Goal: Communication & Community: Answer question/provide support

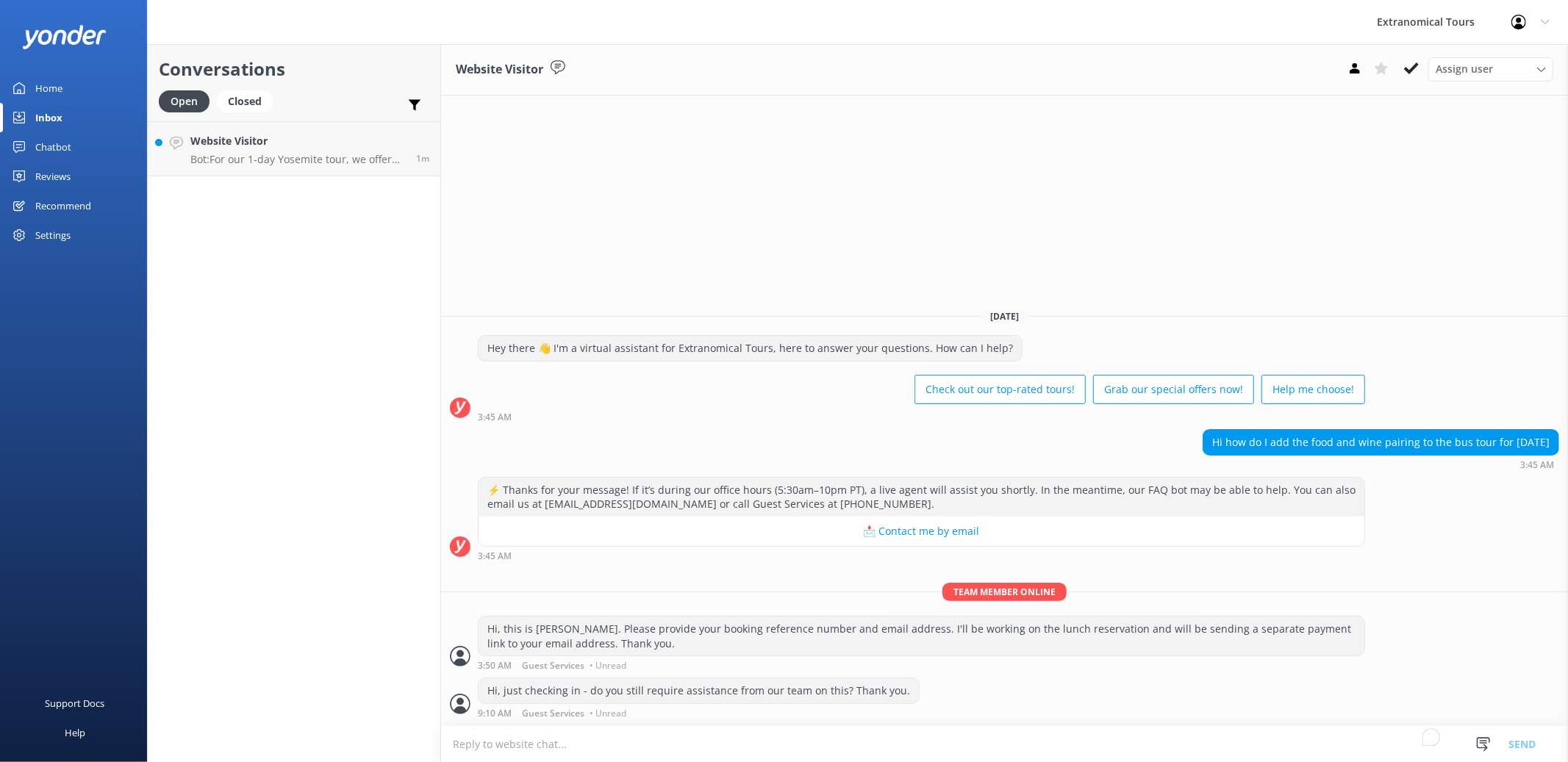
click at [334, 163] on p "Bot: For our 1-day Yosemite tour, we offer pick-up in [GEOGRAPHIC_DATA] ([GEOGR…" at bounding box center [298, 159] width 215 height 13
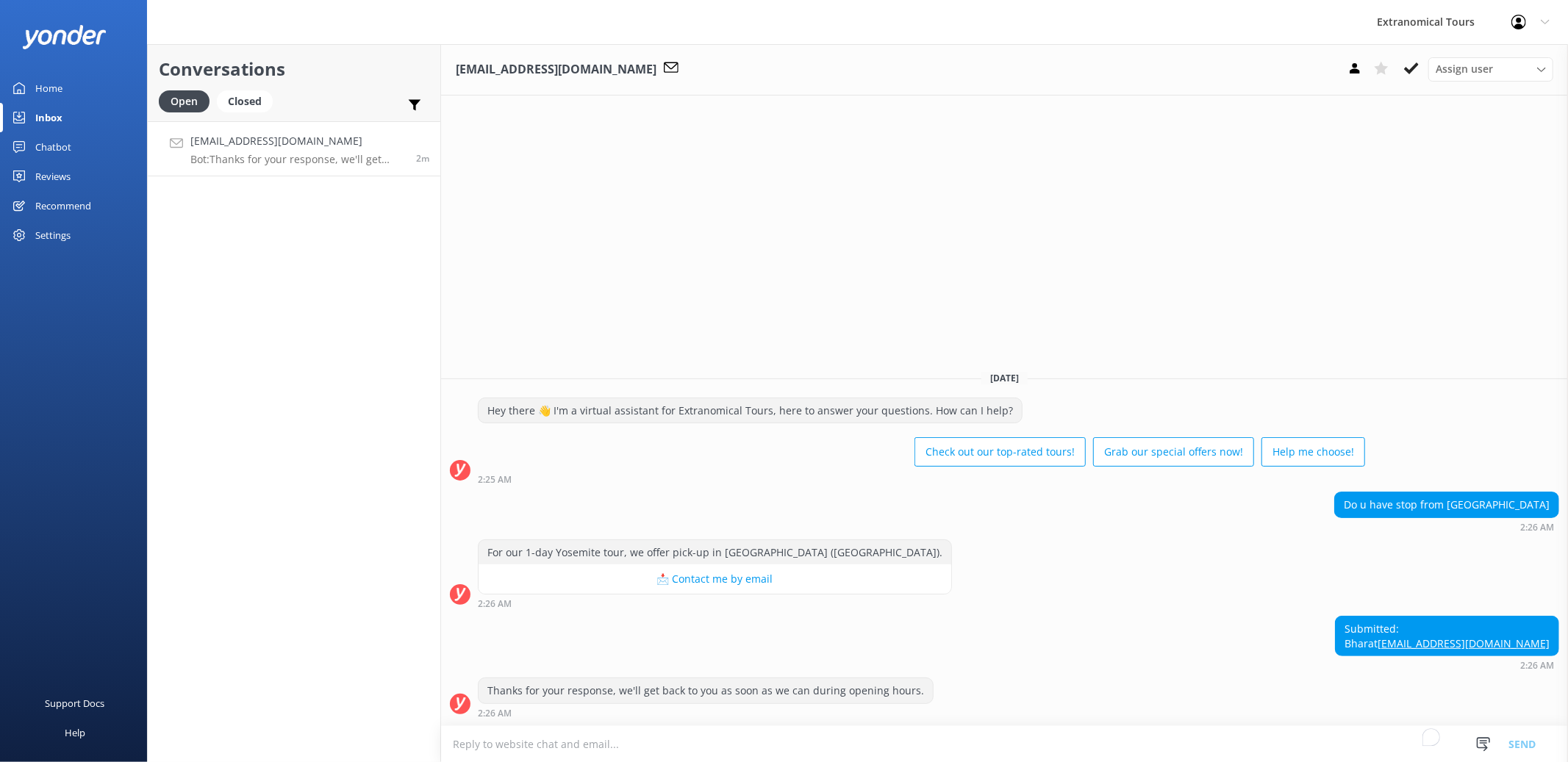
click at [847, 651] on div "Submitted: Bharat [EMAIL_ADDRESS][DOMAIN_NAME] 2:26 AM" at bounding box center [1005, 643] width 1127 height 54
click at [1071, 592] on div "For our 1-day Yosemite tour, we offer pick-up in [GEOGRAPHIC_DATA] ([GEOGRAPHIC…" at bounding box center [1005, 574] width 1127 height 70
click at [600, 740] on textarea "To enrich screen reader interactions, please activate Accessibility in Grammarl…" at bounding box center [1005, 744] width 1127 height 36
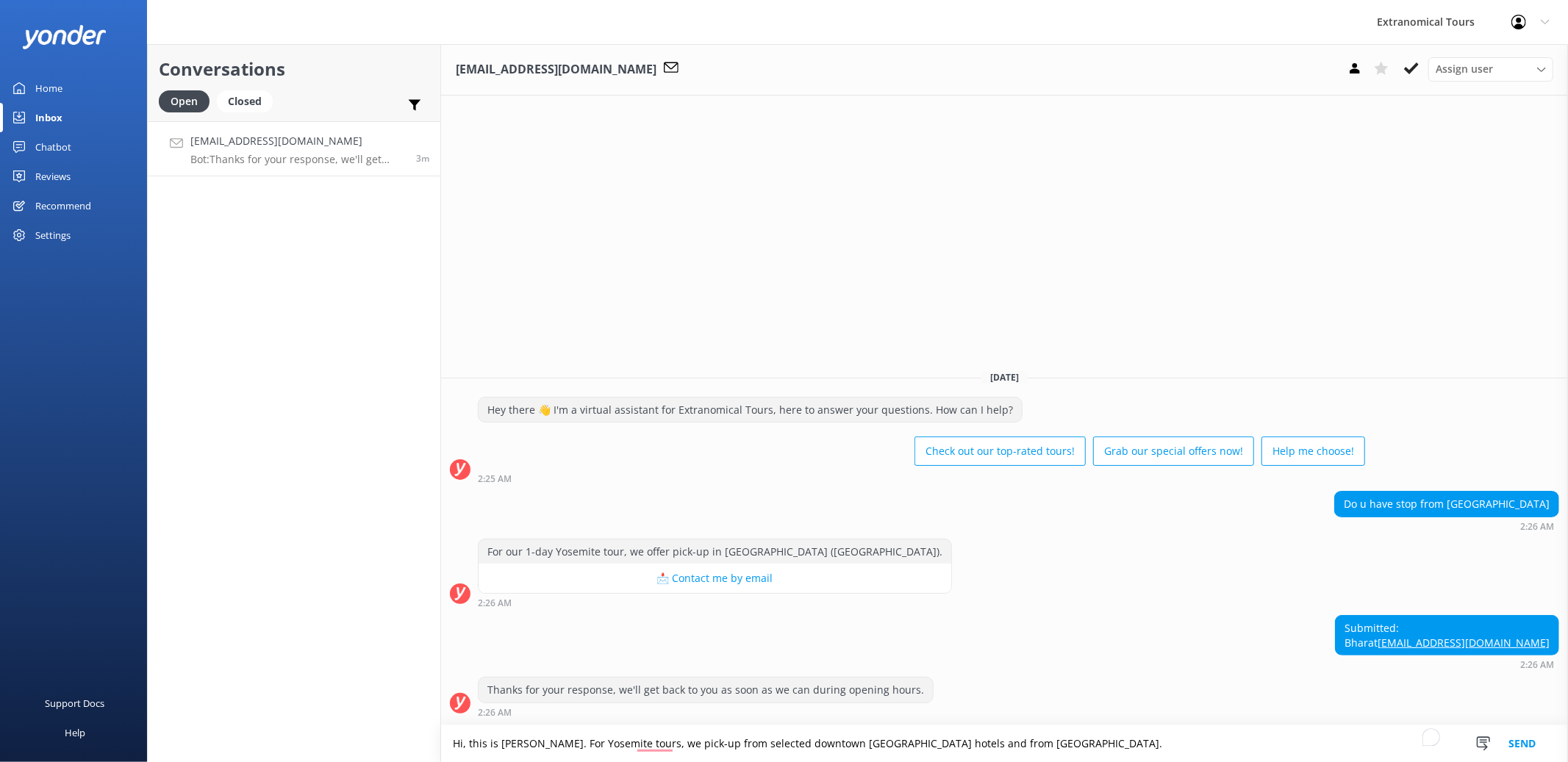
click at [1062, 735] on textarea "Hi, this is [PERSON_NAME]. For Yosemite tours, we pick-up from selected downtow…" at bounding box center [1005, 744] width 1127 height 37
click at [662, 749] on textarea "Hi, this is [PERSON_NAME]. For Yosemite tours, we pick-up from selected downtow…" at bounding box center [1005, 744] width 1127 height 37
click at [1078, 742] on textarea "Hi, this is [PERSON_NAME]. For Yosemite tours, we pick up from selected downtow…" at bounding box center [1005, 744] width 1127 height 37
type textarea "Hi, this is [PERSON_NAME]. For Yosemite tours, we pick up from selected downtow…"
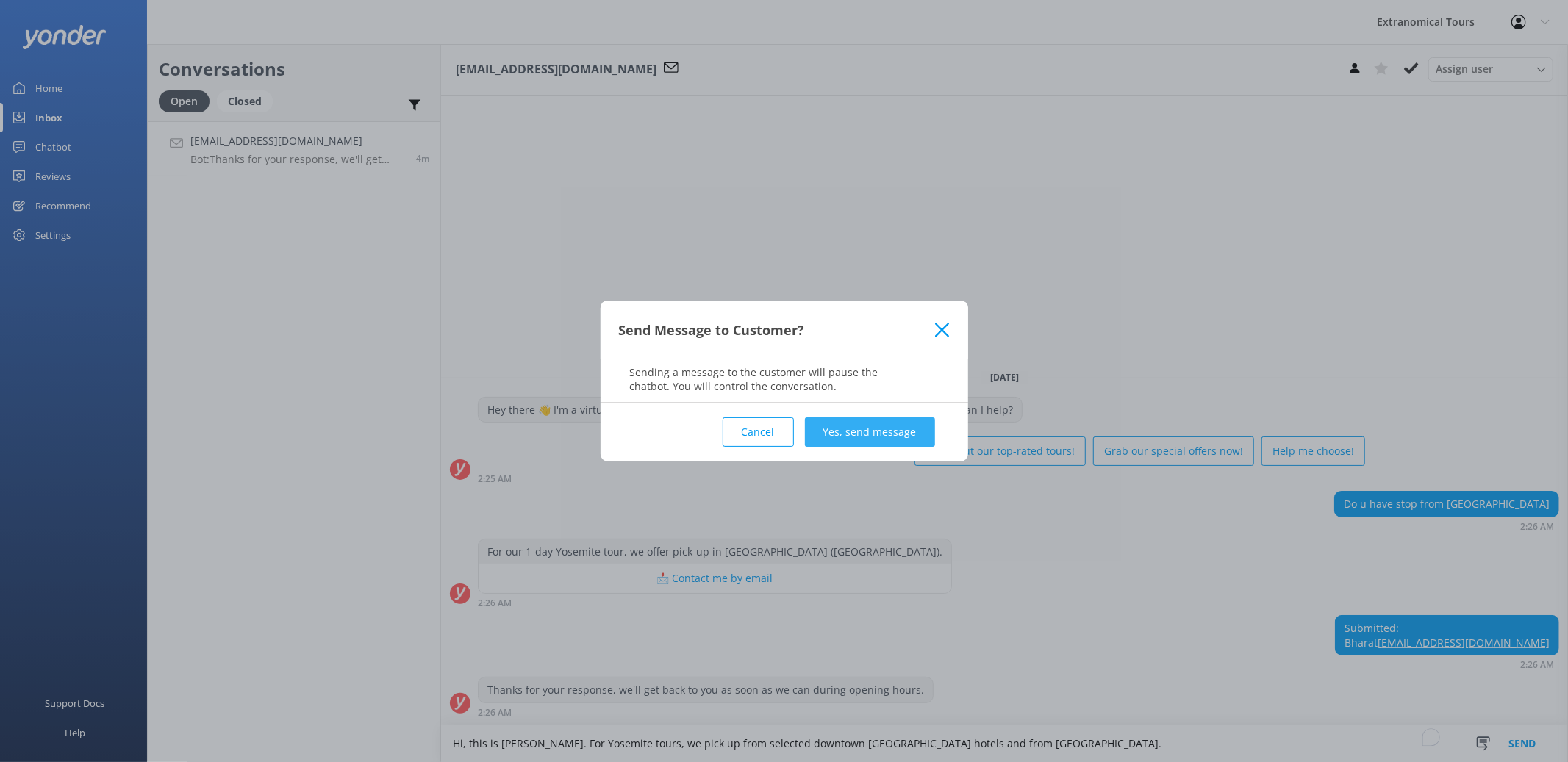
click at [881, 437] on button "Yes, send message" at bounding box center [870, 432] width 130 height 29
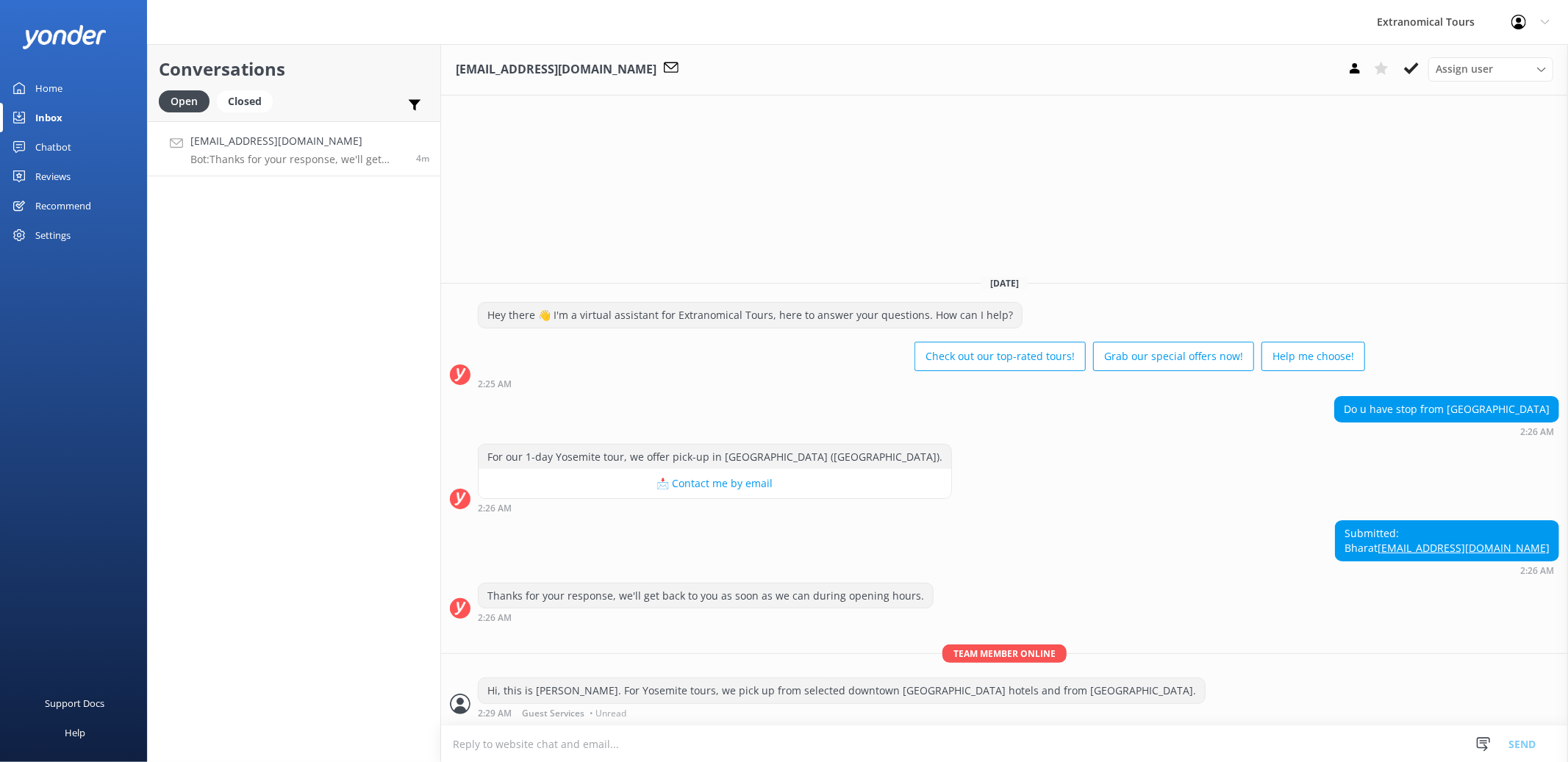
click at [1092, 741] on textarea "To enrich screen reader interactions, please activate Accessibility in Grammarl…" at bounding box center [1005, 744] width 1127 height 36
copy link "[EMAIL_ADDRESS][DOMAIN_NAME]"
